Goal: Navigation & Orientation: Find specific page/section

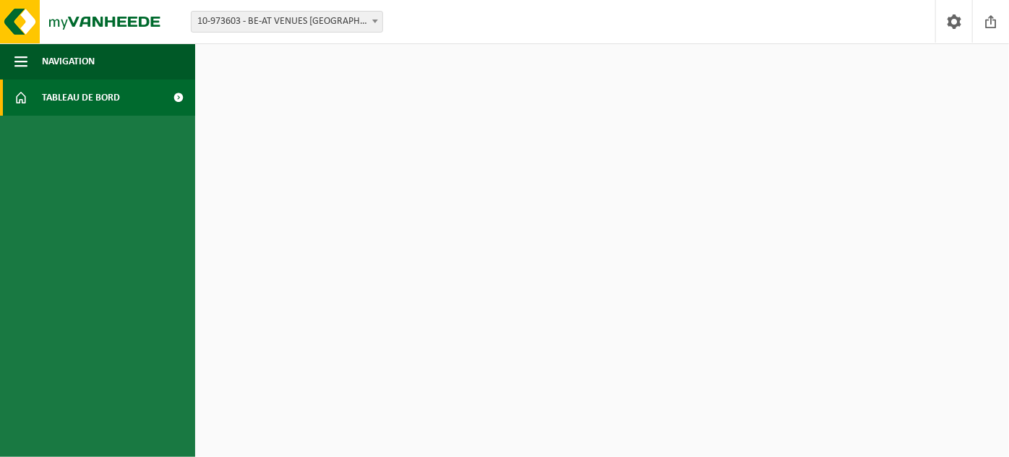
click at [173, 94] on span at bounding box center [179, 98] width 33 height 36
click at [90, 66] on span "Navigation" at bounding box center [68, 61] width 53 height 36
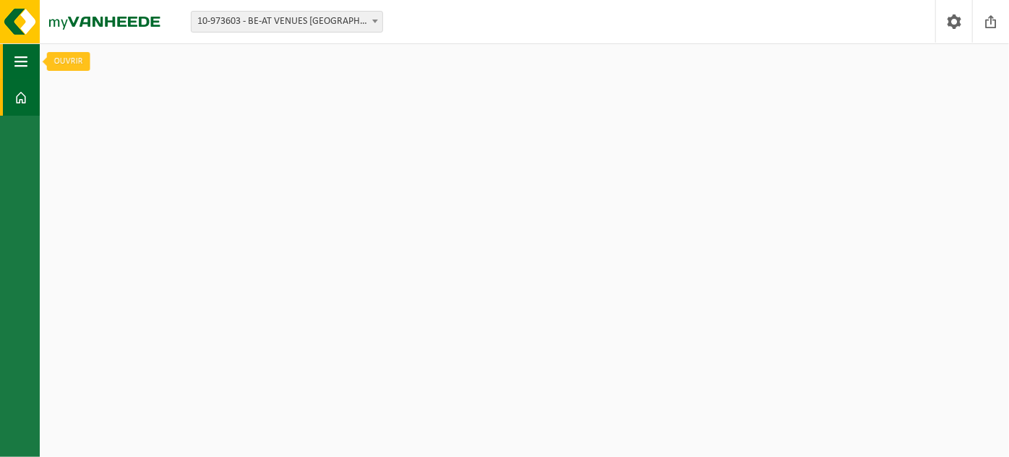
click at [0, 61] on button "Navigation" at bounding box center [20, 61] width 40 height 36
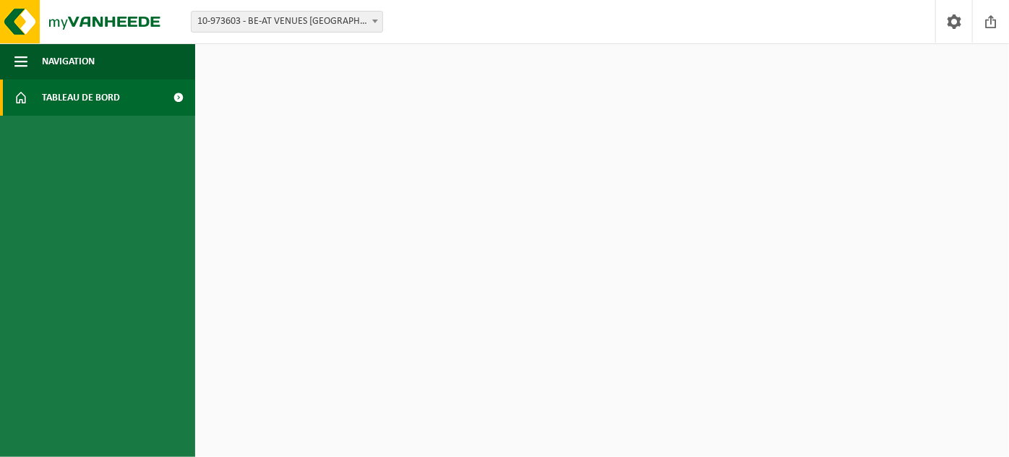
click at [29, 88] on link "Tableau de bord" at bounding box center [97, 98] width 195 height 36
click at [941, 12] on link at bounding box center [953, 21] width 37 height 43
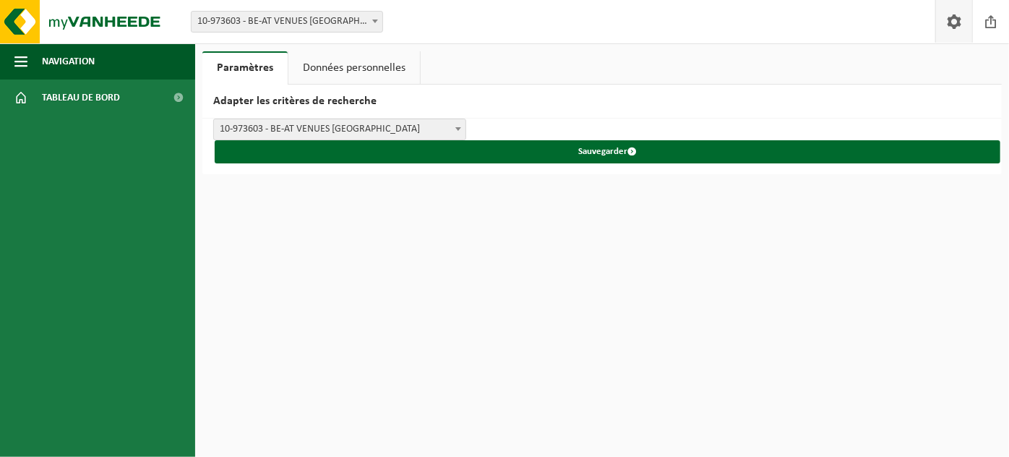
click at [366, 63] on link "Données personnelles" at bounding box center [354, 67] width 132 height 33
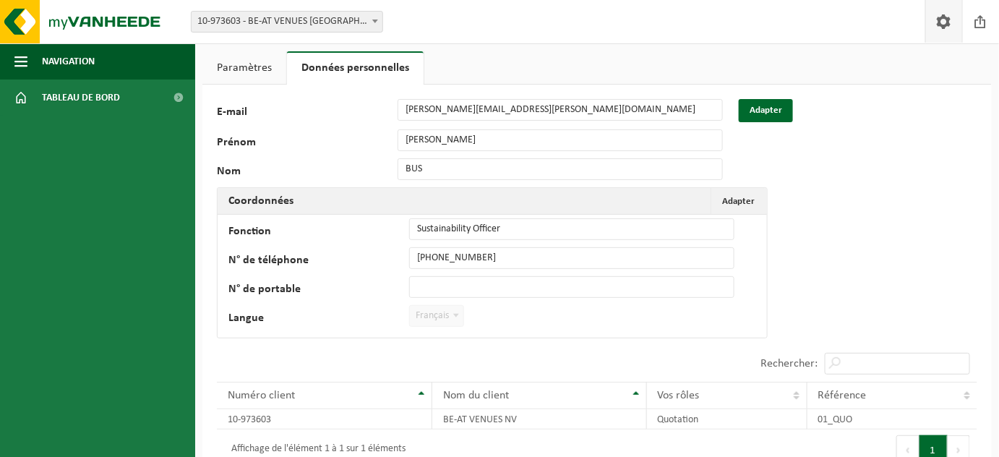
click at [30, 120] on ul "Navigation Clôturer Tableau de bord" at bounding box center [97, 249] width 195 height 413
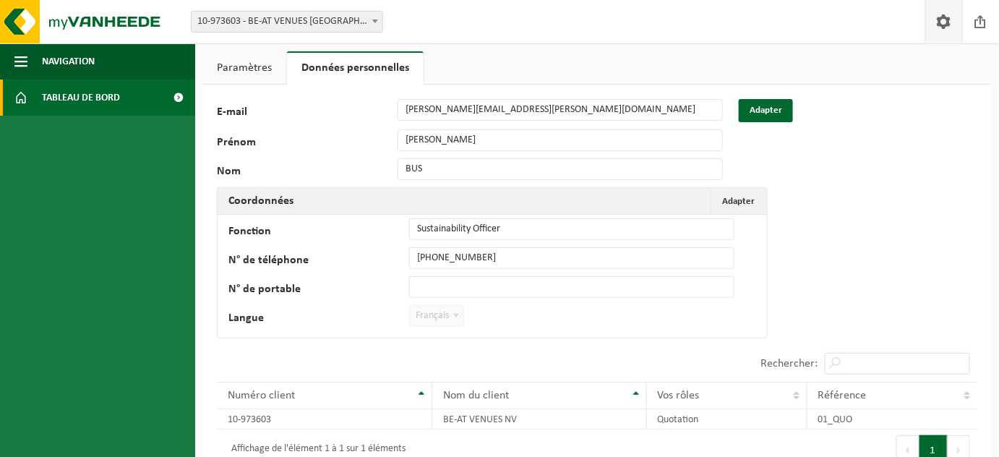
click at [54, 109] on span "Tableau de bord" at bounding box center [81, 98] width 78 height 36
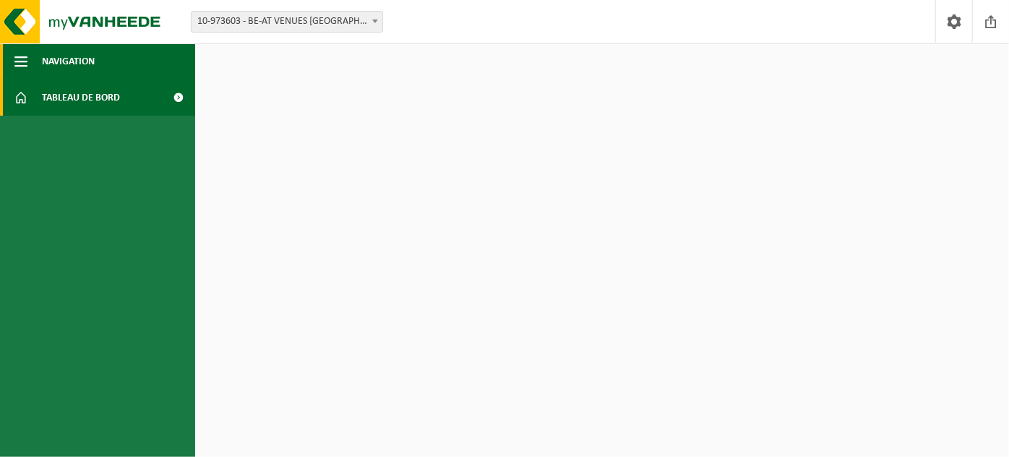
click at [29, 69] on button "Navigation" at bounding box center [97, 61] width 195 height 36
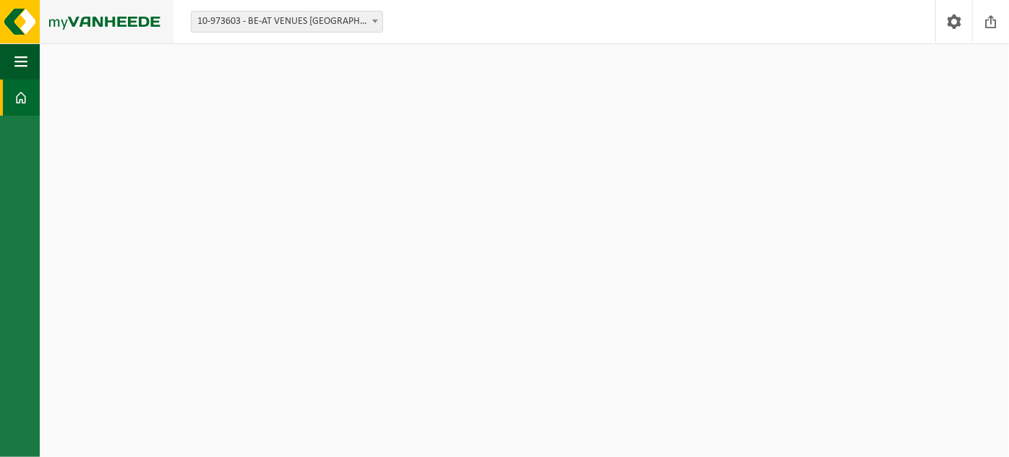
click at [17, 22] on img at bounding box center [86, 21] width 173 height 43
click at [229, 139] on html "Site: 10-973603 - BE-AT VENUES NV - FOREST 10-973603 - BE-AT VENUES NV - FOREST…" at bounding box center [504, 228] width 1009 height 457
